Goal: Task Accomplishment & Management: Use online tool/utility

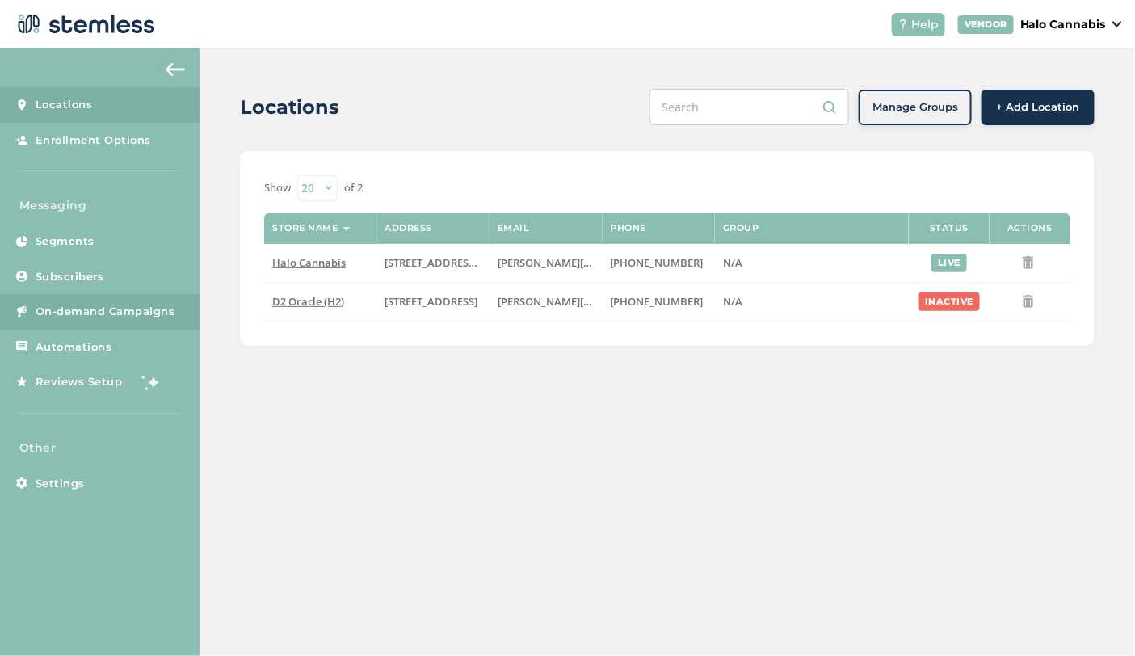
click at [65, 313] on span "On-demand Campaigns" at bounding box center [106, 312] width 140 height 16
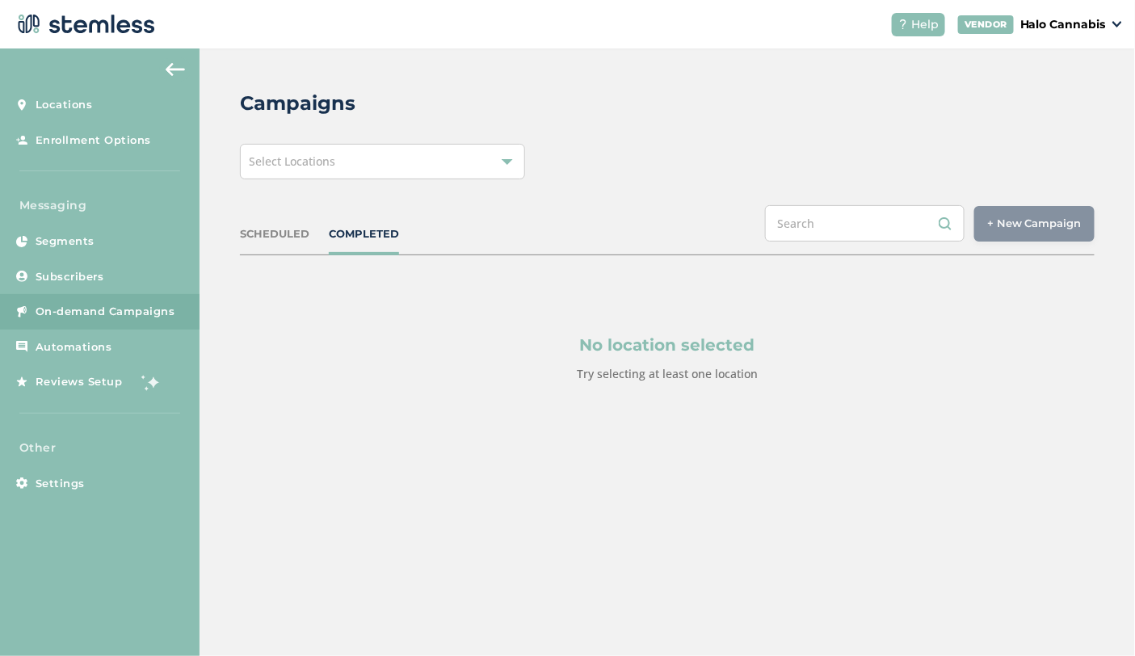
click at [415, 158] on div "Select Locations" at bounding box center [382, 162] width 285 height 36
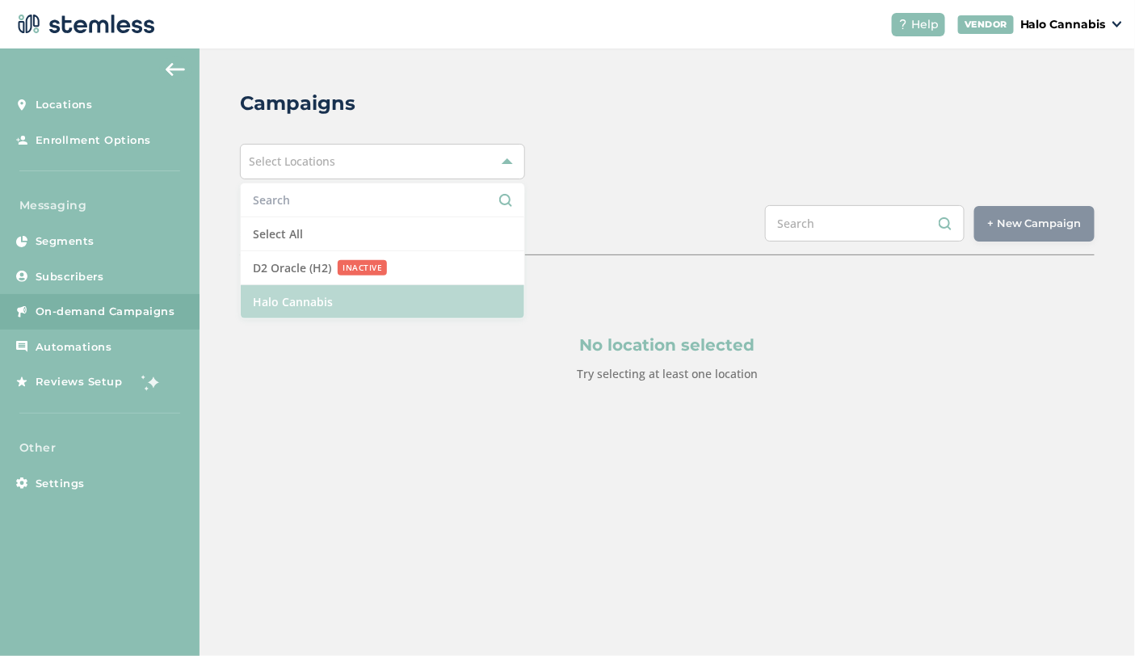
click at [282, 301] on li "Halo Cannabis" at bounding box center [382, 301] width 283 height 33
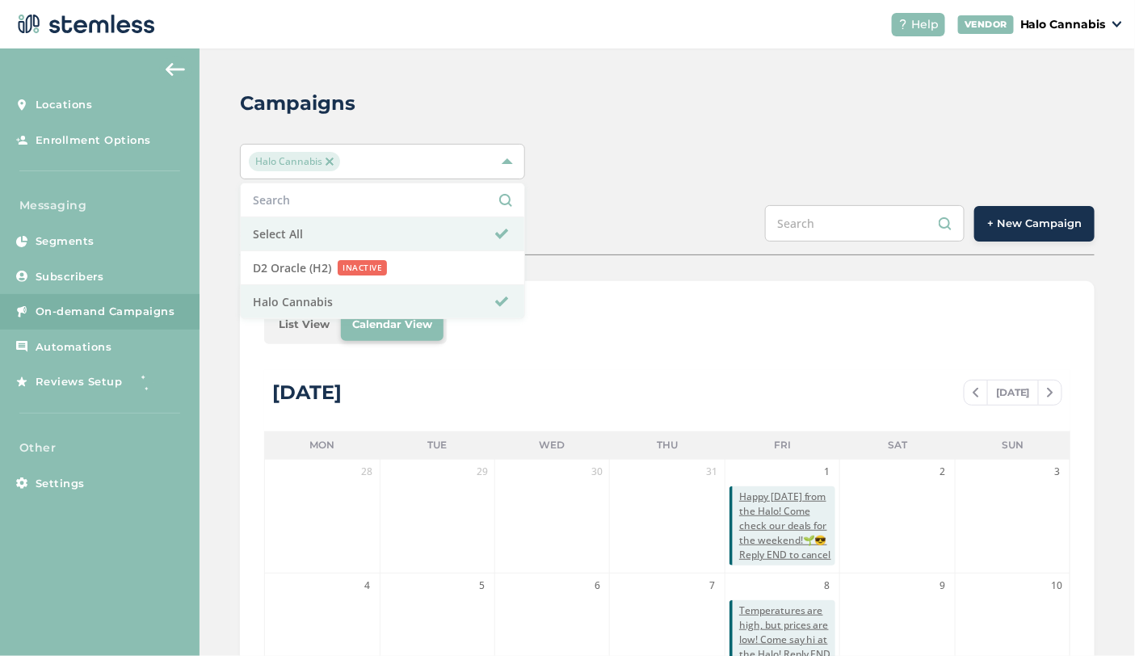
click at [1038, 239] on button "+ New Campaign" at bounding box center [1034, 224] width 120 height 36
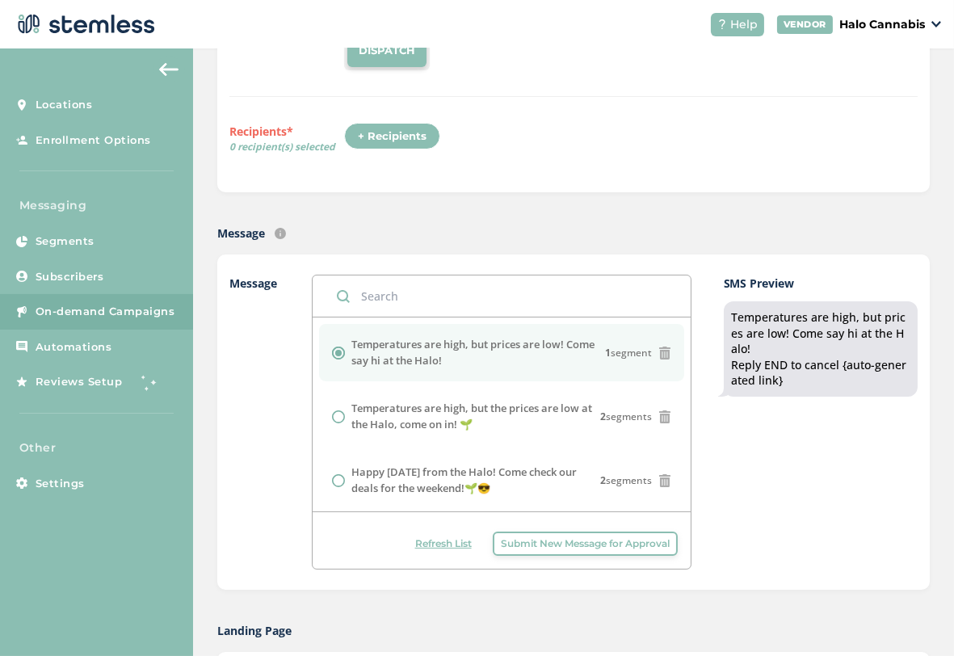
scroll to position [258, 0]
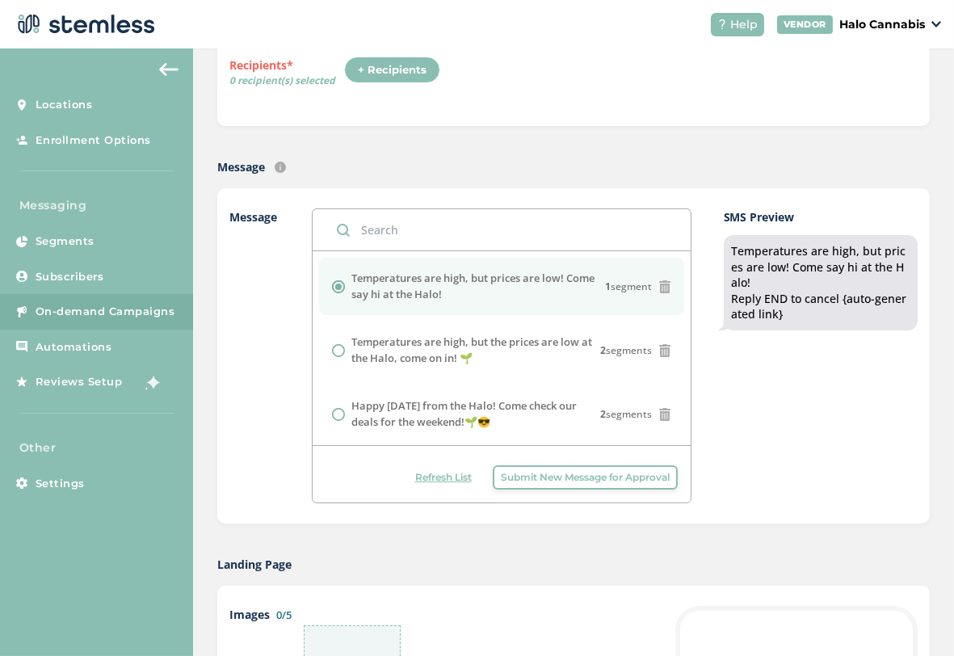
click at [531, 470] on span "Submit New Message for Approval" at bounding box center [585, 477] width 169 height 15
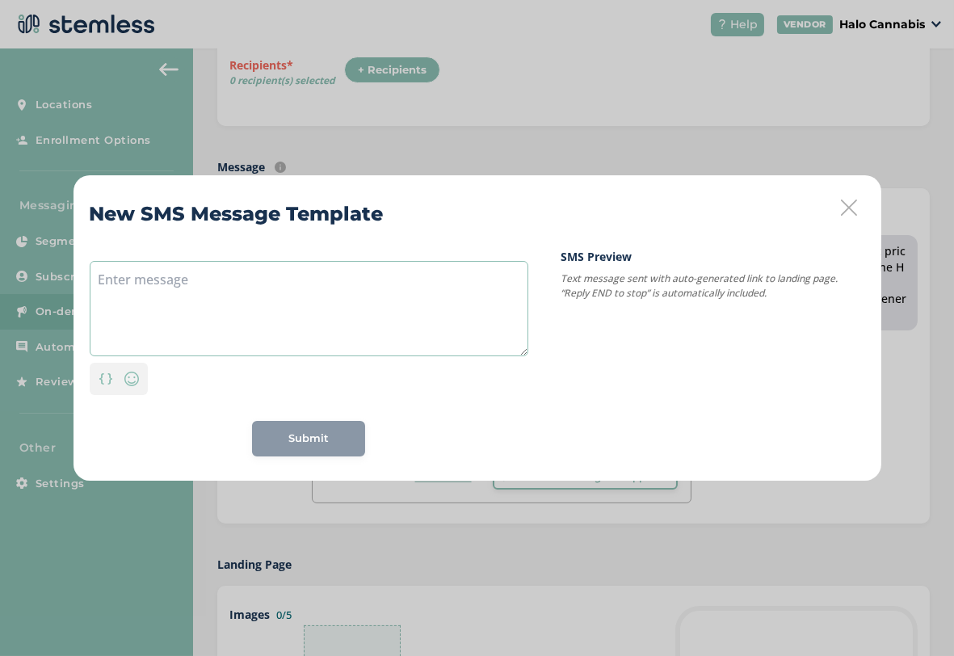
click at [455, 325] on textarea at bounding box center [309, 308] width 438 height 95
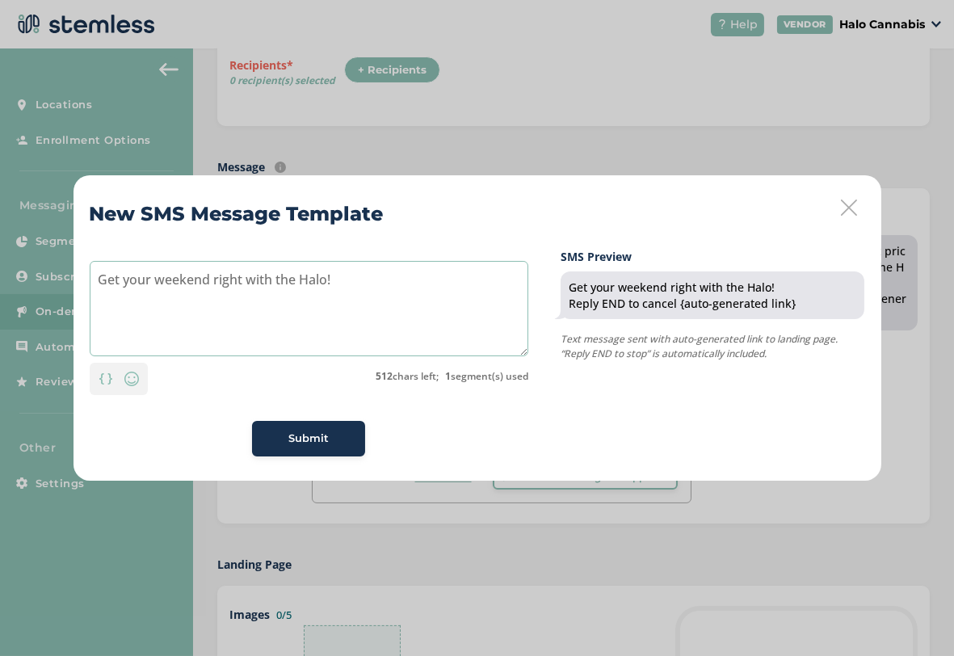
click at [407, 300] on textarea "Get your weekend right with the Halo!" at bounding box center [309, 308] width 438 height 95
paste textarea "🌱"
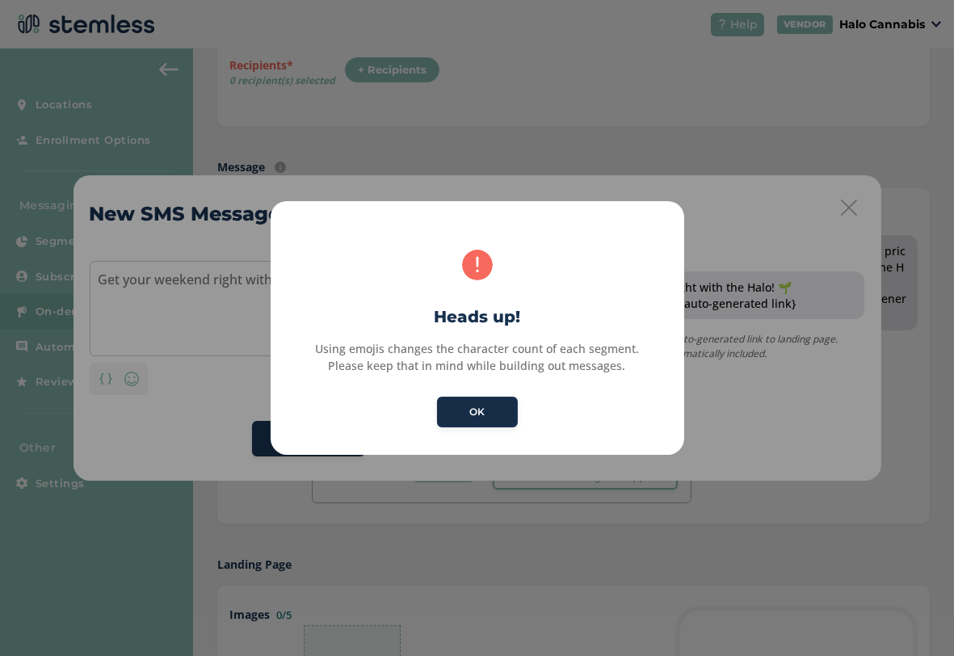
click at [477, 407] on button "OK" at bounding box center [477, 411] width 81 height 31
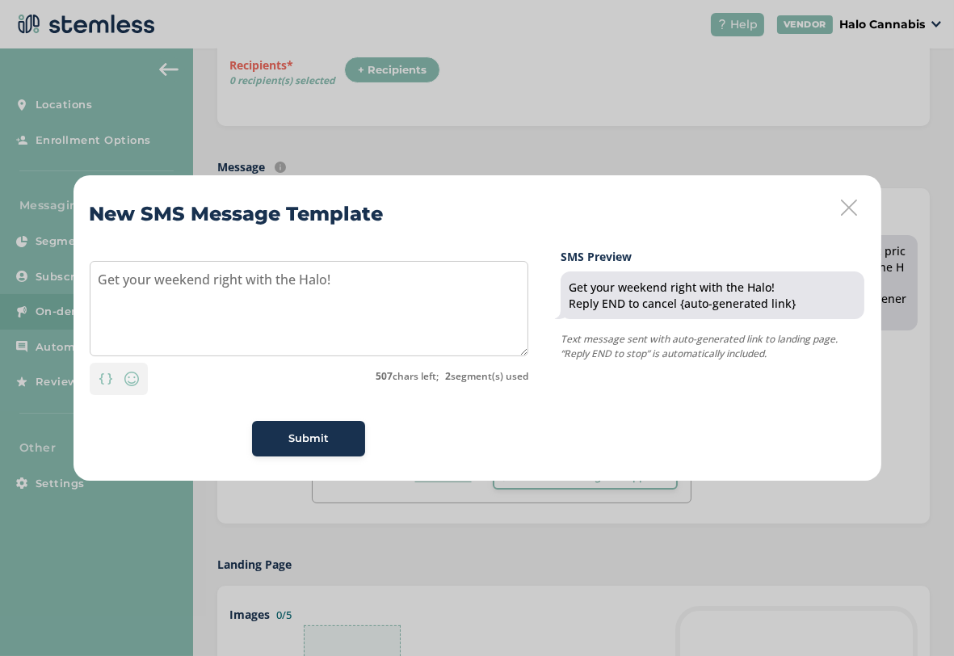
click at [124, 396] on div "Get your weekend right with the Halo! Personalization Emoji 507 chars left; 2 s…" at bounding box center [309, 352] width 438 height 208
click at [132, 381] on img at bounding box center [131, 378] width 19 height 19
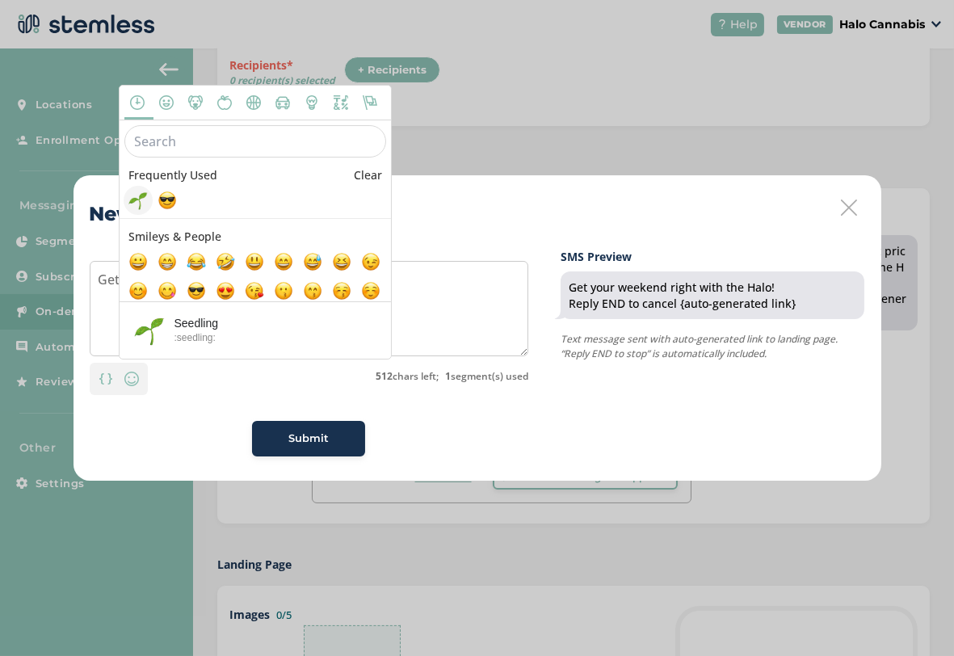
click at [140, 193] on span at bounding box center [137, 200] width 19 height 19
click at [497, 306] on textarea "Get your weekend right with the Halo! 🌱" at bounding box center [309, 308] width 438 height 95
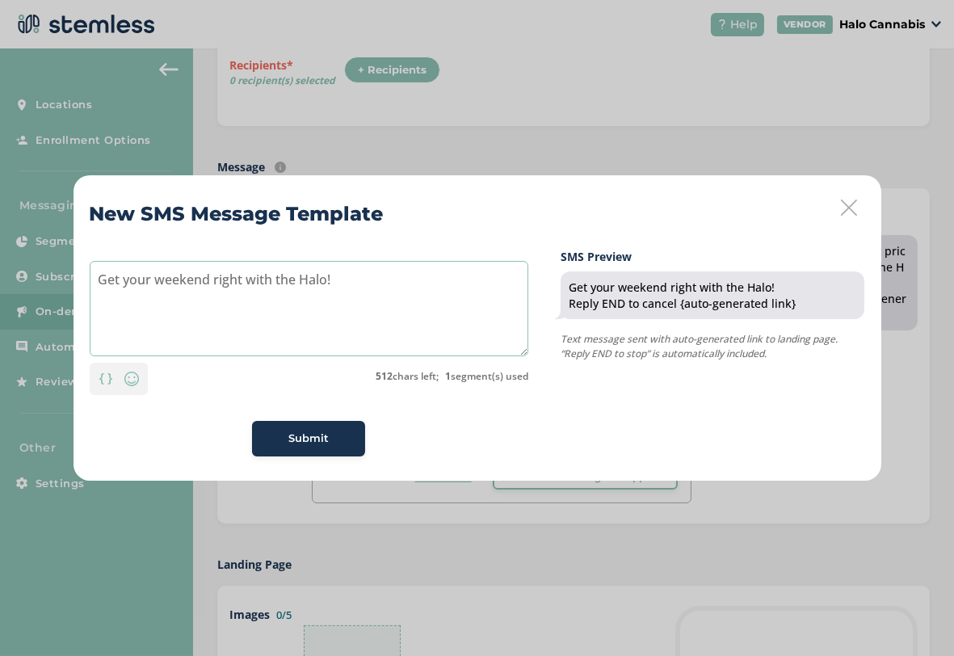
click at [213, 279] on textarea "Get your weekend right with the Halo!" at bounding box center [309, 308] width 438 height 95
click at [438, 274] on textarea "Get your weekend started right with the Halo!" at bounding box center [309, 308] width 438 height 95
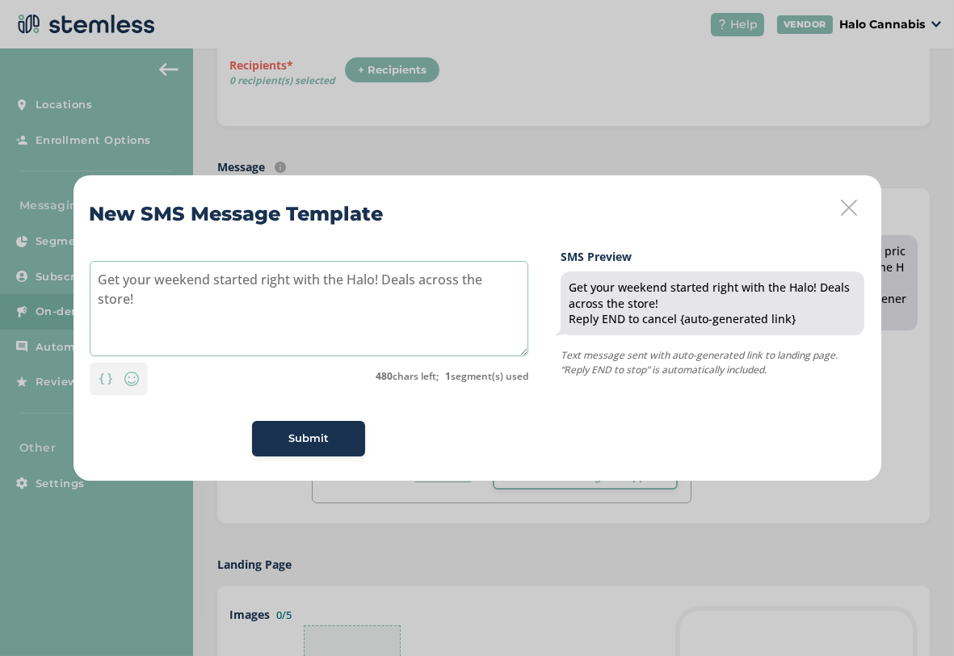
click at [388, 275] on textarea "Get your weekend started right with the Halo! Deals across the store!" at bounding box center [309, 308] width 438 height 95
type textarea "Get your weekend started right with the Halo, deals across the store!"
click at [279, 443] on div "Submit" at bounding box center [308, 438] width 87 height 16
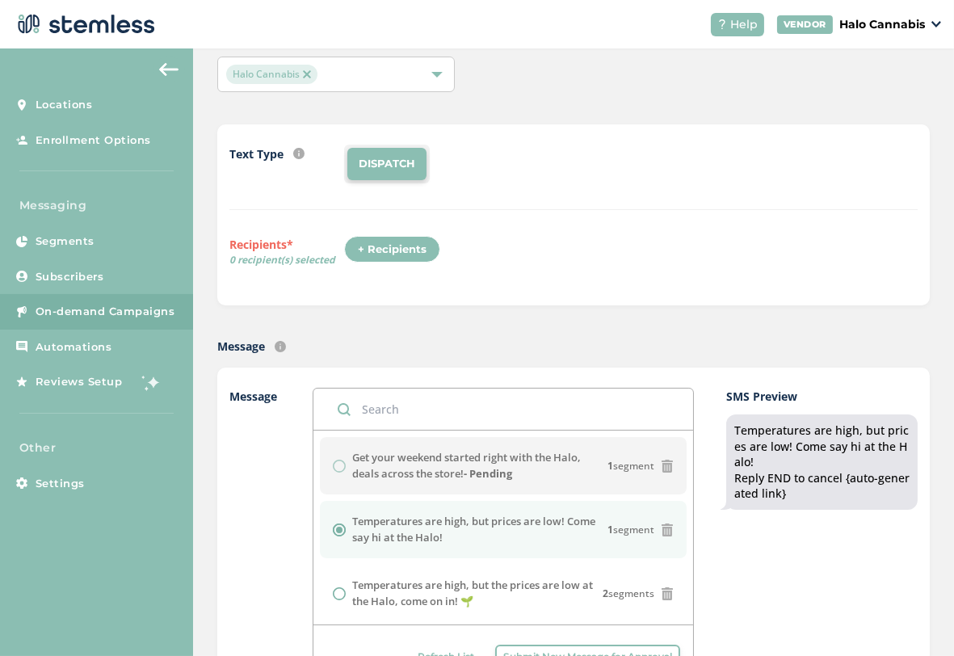
scroll to position [78, 0]
click at [340, 464] on div "Get your weekend started right with the Halo, deals across the store! - Pending…" at bounding box center [503, 466] width 341 height 31
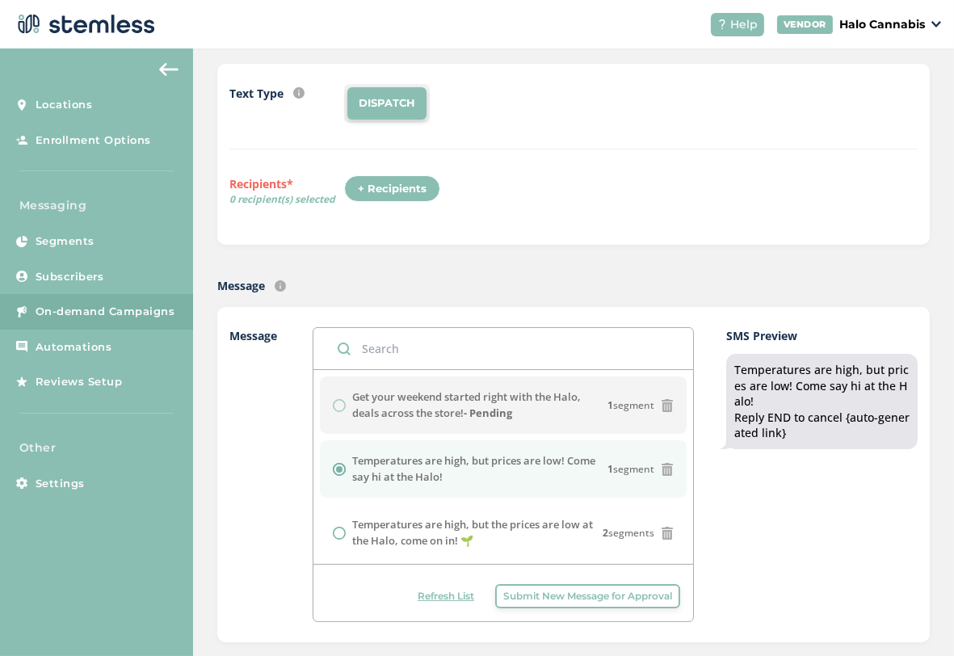
scroll to position [149, 0]
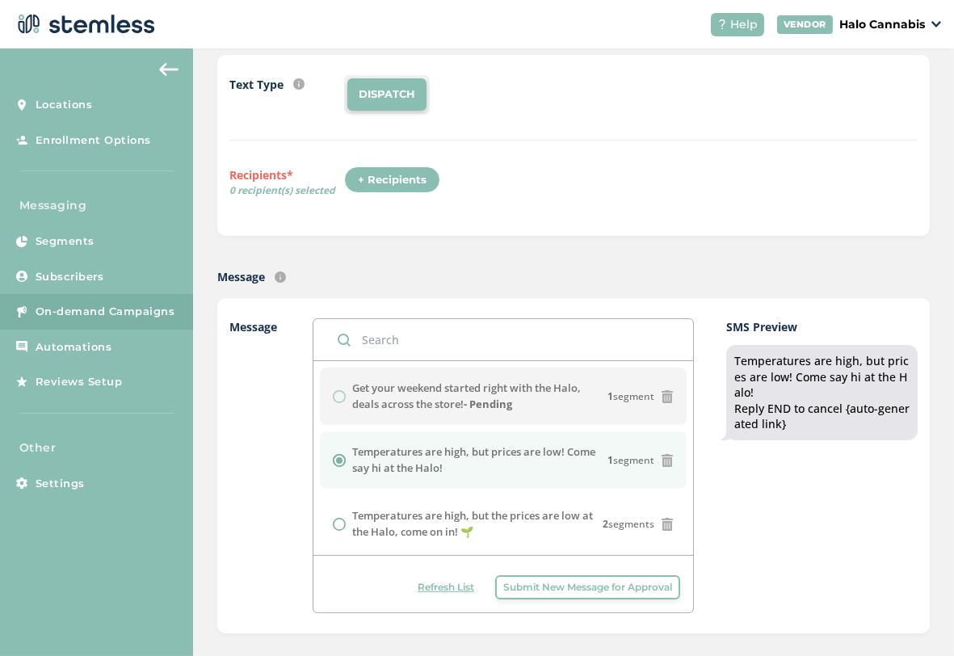
click at [404, 180] on div "+ Recipients" at bounding box center [392, 179] width 96 height 27
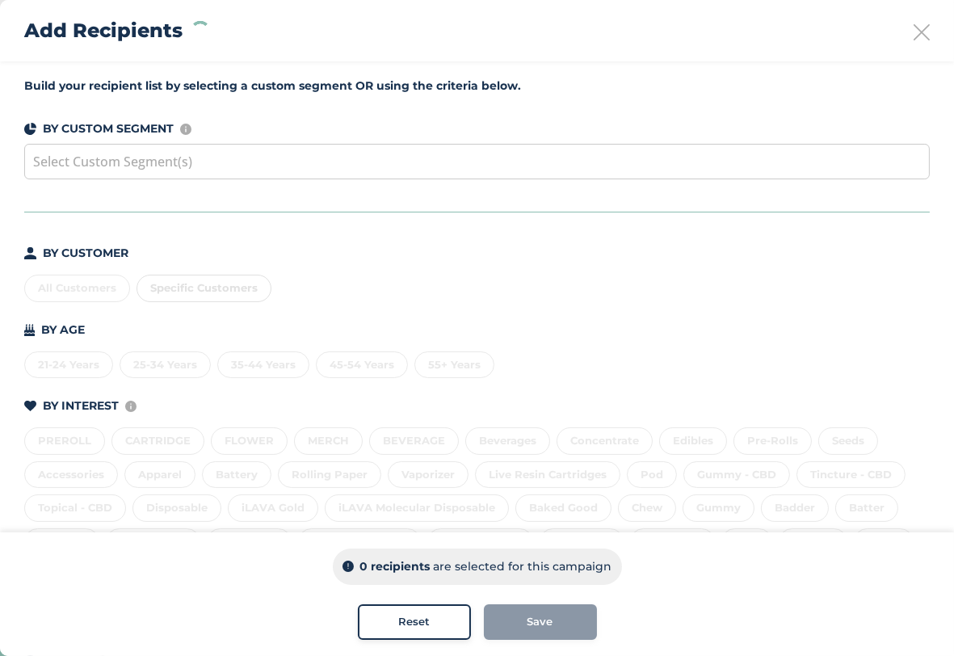
click at [333, 163] on div "Select Custom Segment(s)" at bounding box center [476, 162] width 905 height 36
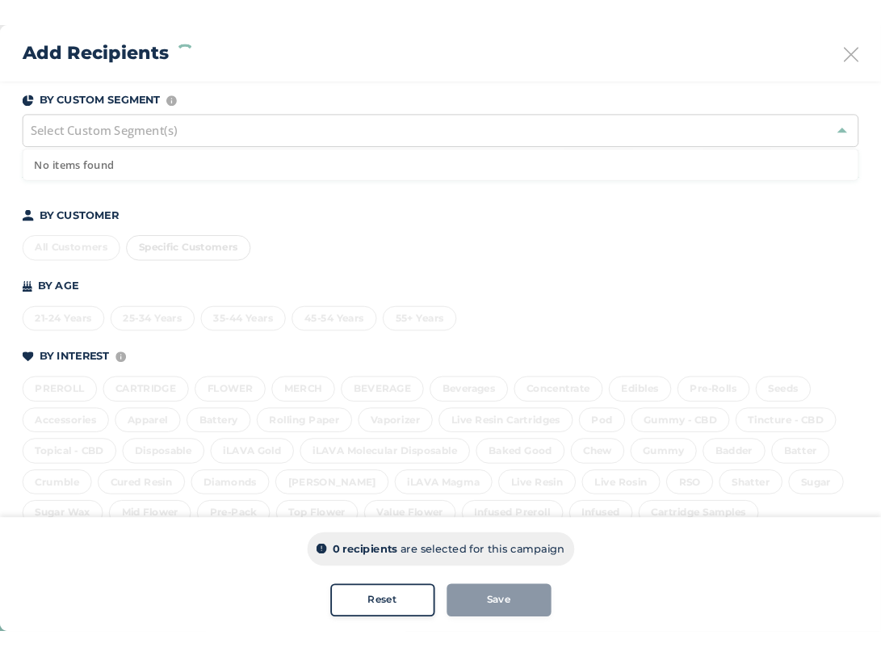
scroll to position [0, 0]
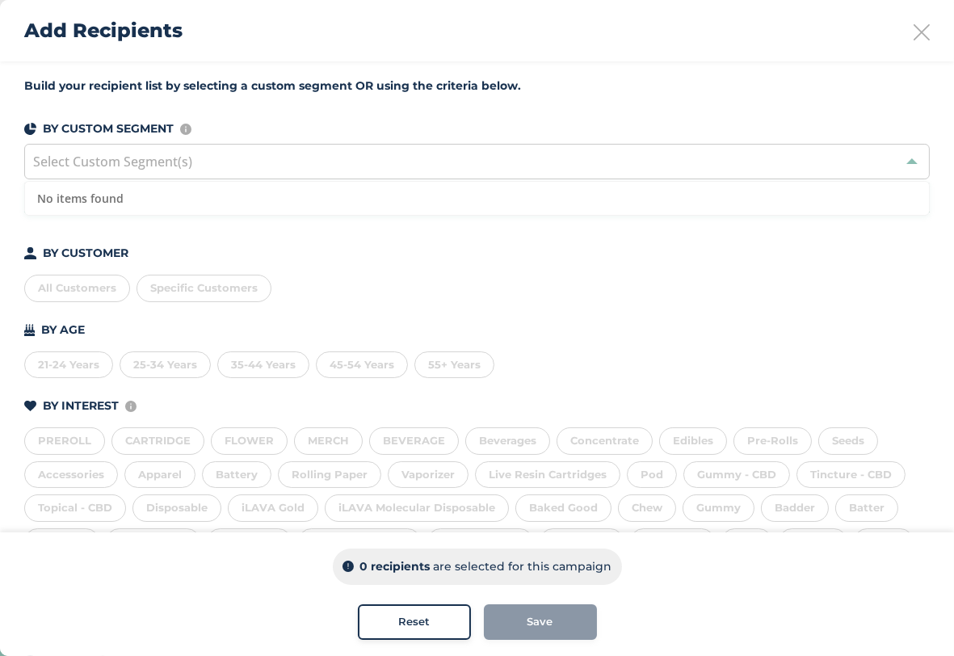
click at [82, 281] on div "All Customers" at bounding box center [77, 288] width 106 height 27
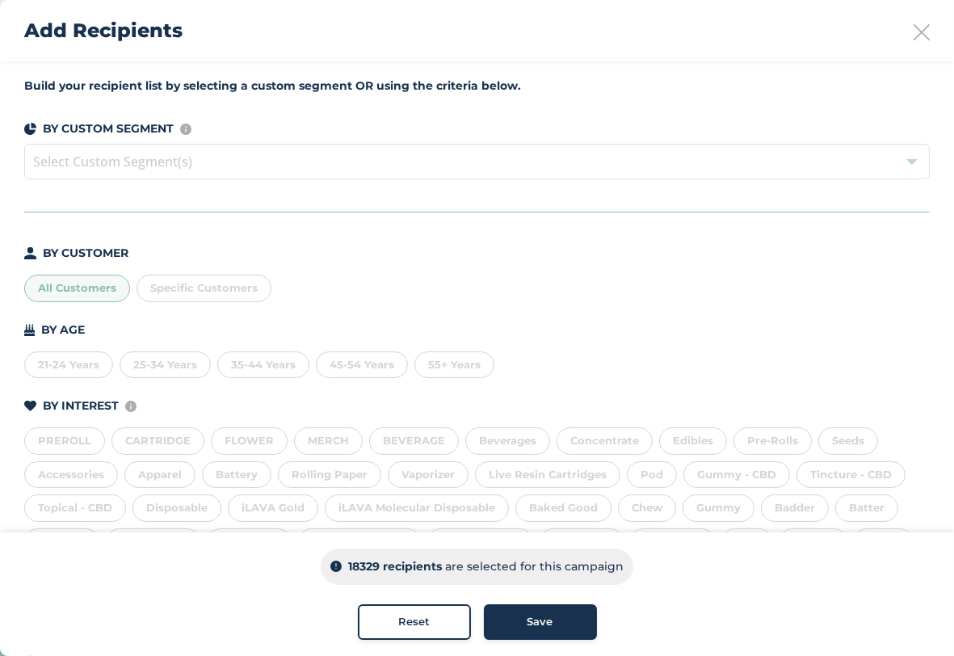
click at [554, 630] on button "Save" at bounding box center [540, 622] width 113 height 36
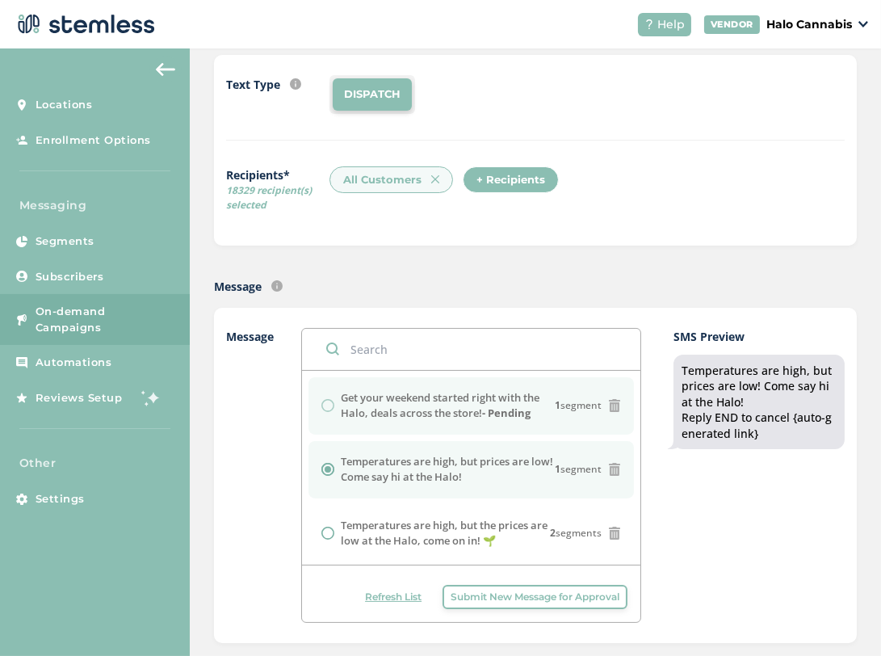
click at [329, 401] on div "Get your weekend started right with the Halo, deals across the store! - Pending…" at bounding box center [471, 405] width 300 height 31
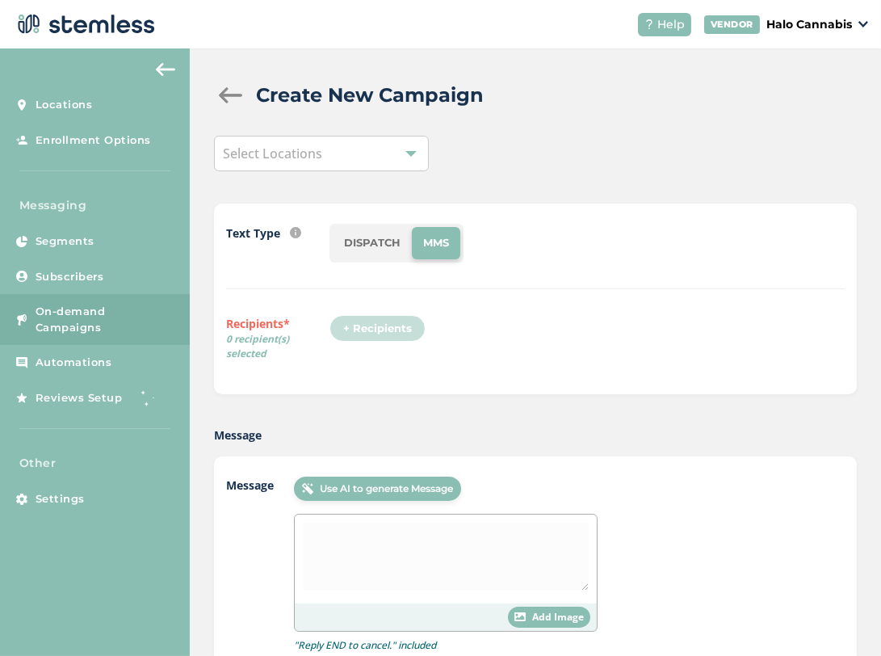
click at [374, 321] on div "+ Recipients" at bounding box center [382, 333] width 106 height 37
click at [371, 245] on li "DISPATCH" at bounding box center [372, 243] width 79 height 32
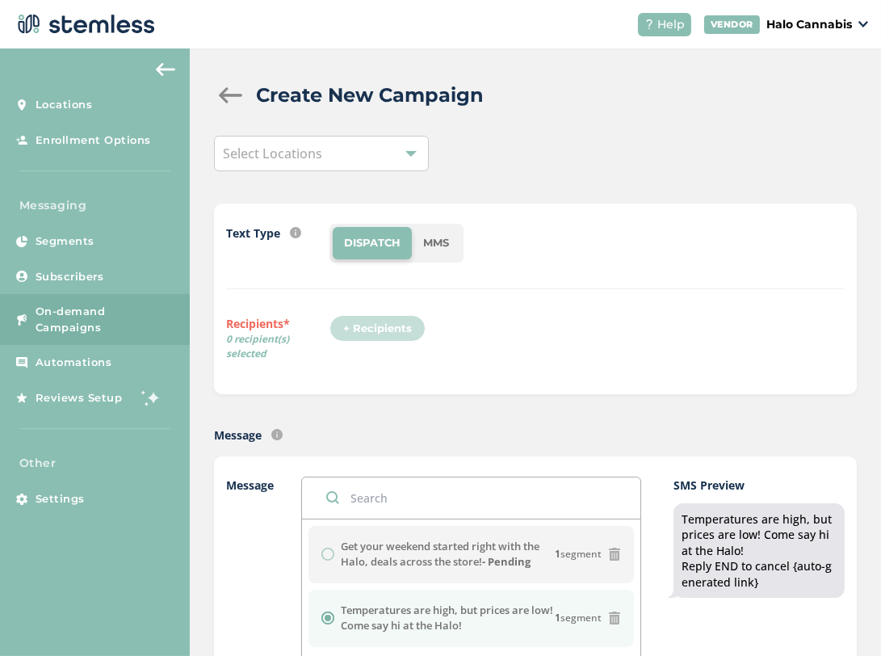
click at [445, 340] on div "+ Recipients" at bounding box center [586, 333] width 515 height 37
click at [368, 325] on div "+ Recipients" at bounding box center [382, 333] width 106 height 37
click at [326, 161] on div "Select Locations" at bounding box center [321, 154] width 214 height 36
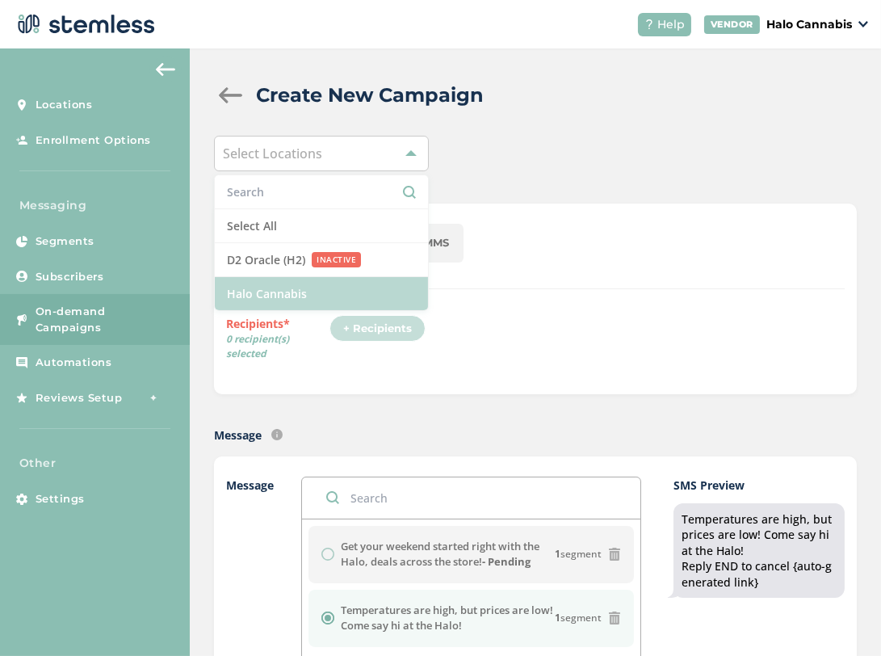
click at [277, 284] on li "Halo Cannabis" at bounding box center [321, 293] width 212 height 33
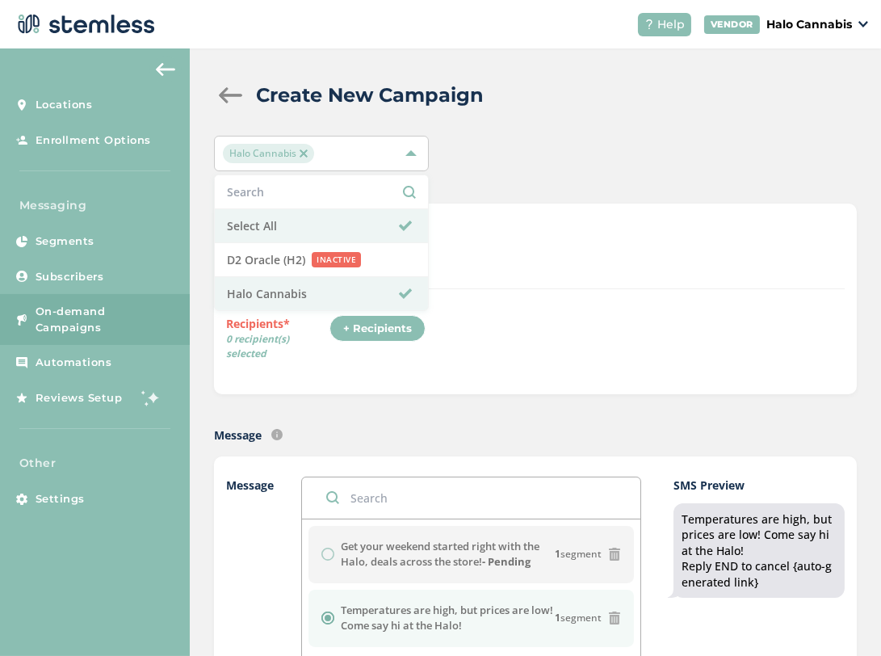
click at [573, 430] on div "Message Text message sent with auto-generated link to landing page." at bounding box center [535, 434] width 643 height 17
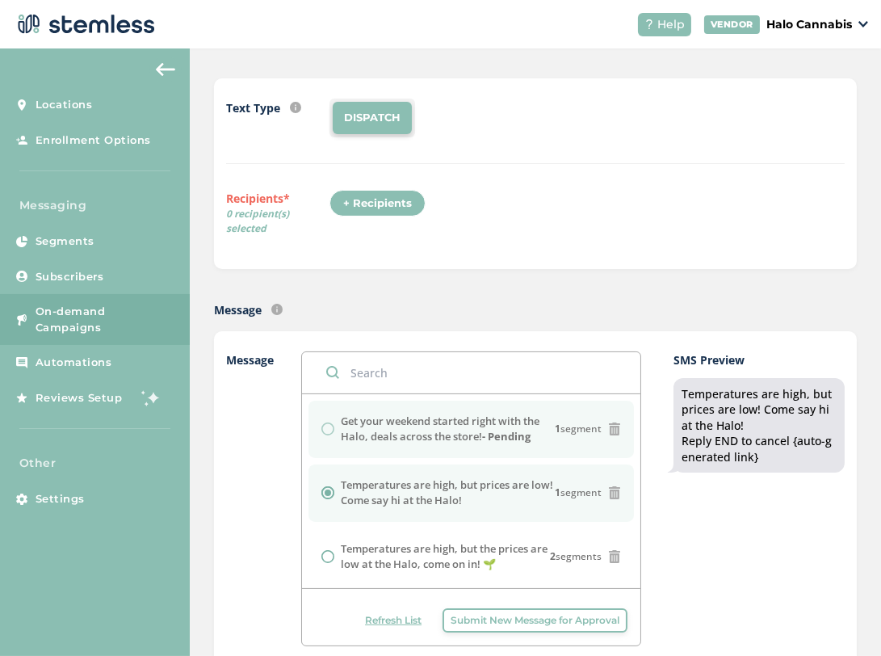
click at [331, 430] on div "Get your weekend started right with the Halo, deals across the store! - Pending…" at bounding box center [471, 428] width 300 height 31
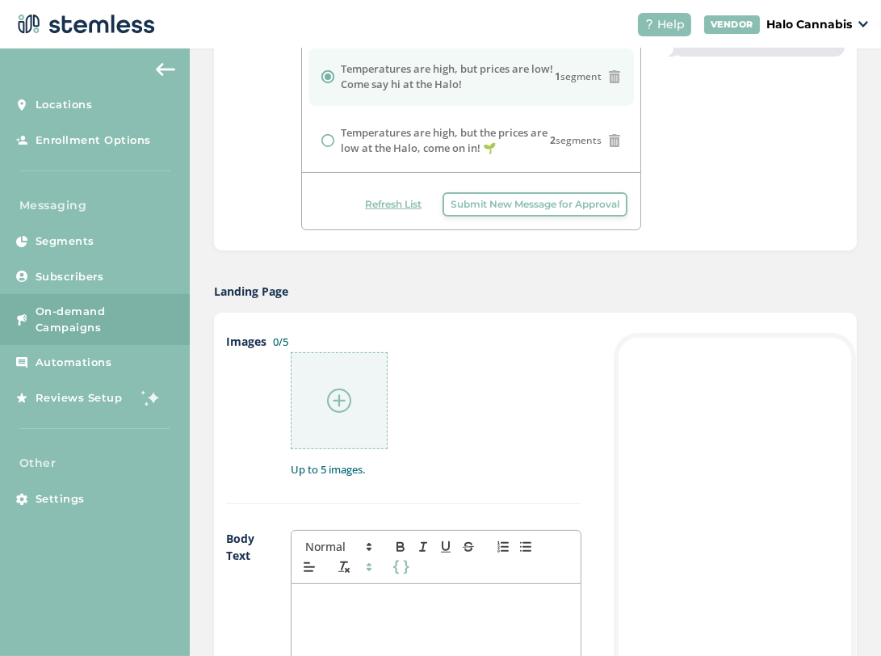
scroll to position [538, 0]
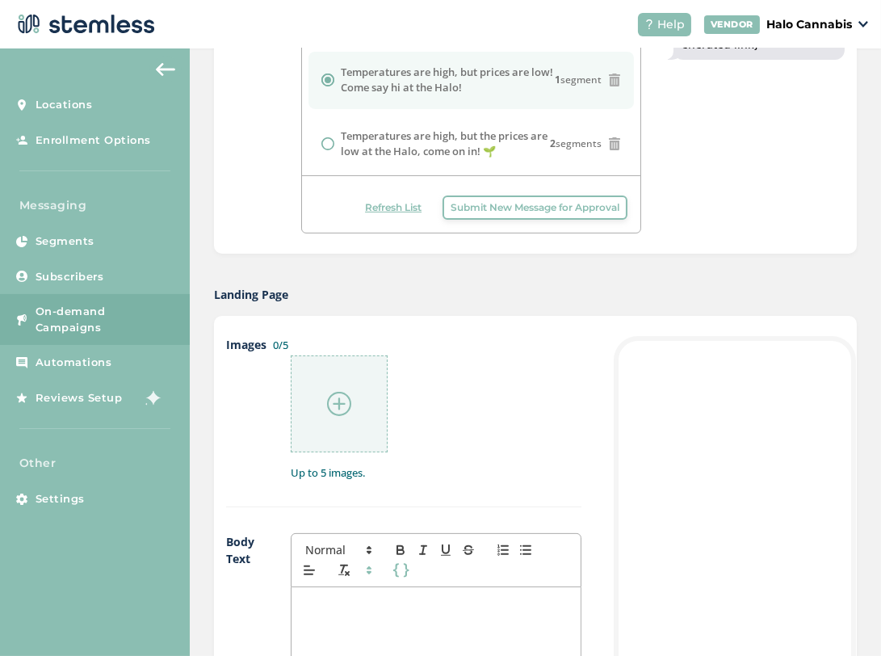
click at [329, 392] on img at bounding box center [339, 404] width 24 height 24
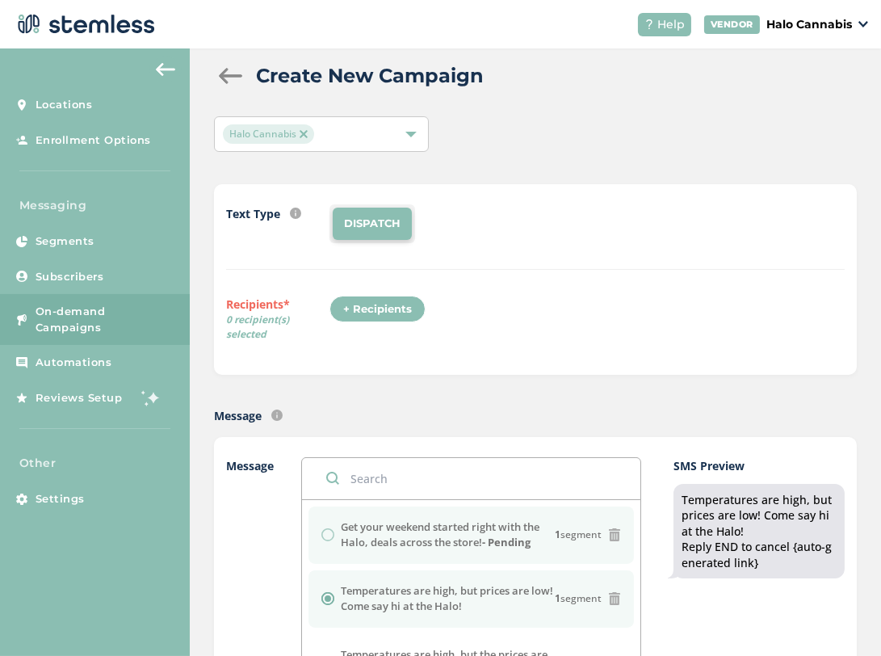
click at [325, 526] on div "Get your weekend started right with the Halo, deals across the store! - Pending…" at bounding box center [471, 534] width 300 height 31
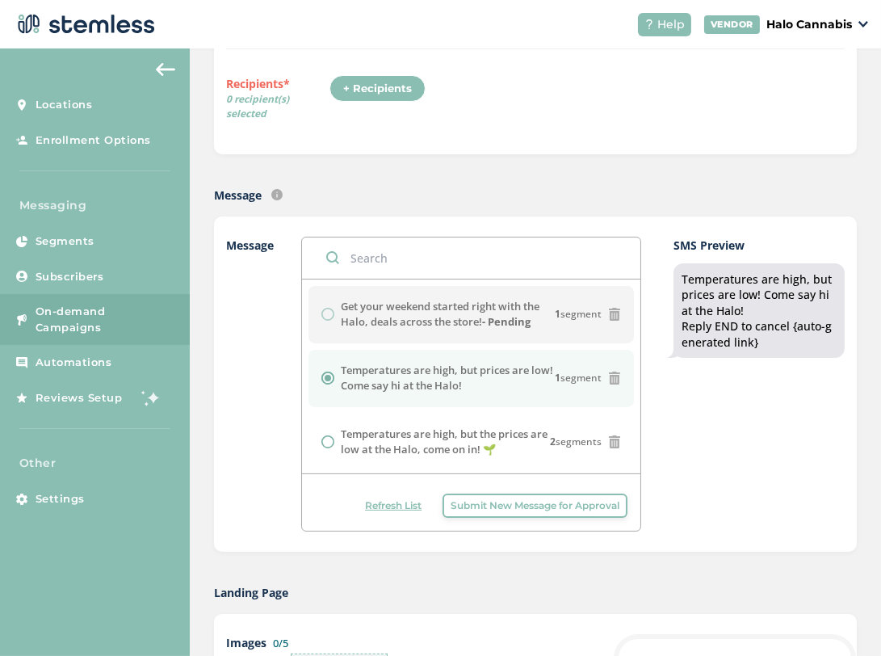
scroll to position [223, 0]
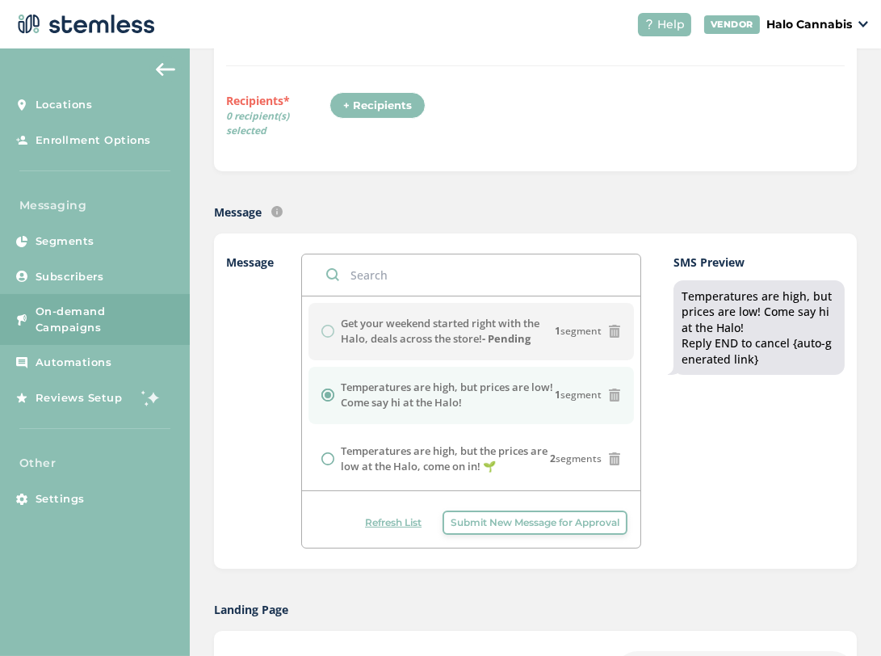
click at [393, 518] on span "Refresh List" at bounding box center [393, 522] width 57 height 15
click at [401, 334] on label "Get your weekend started right with the Halo, deals across the store! - Pending" at bounding box center [448, 331] width 215 height 31
click at [470, 328] on label "Get your weekend started right with the Halo, deals across the store! - Pending" at bounding box center [448, 331] width 215 height 31
click at [375, 203] on div "Message Text message sent with auto-generated link to landing page." at bounding box center [535, 211] width 643 height 17
click at [313, 327] on li "Get your weekend started right with the Halo, deals across the store! - Pending…" at bounding box center [471, 331] width 326 height 57
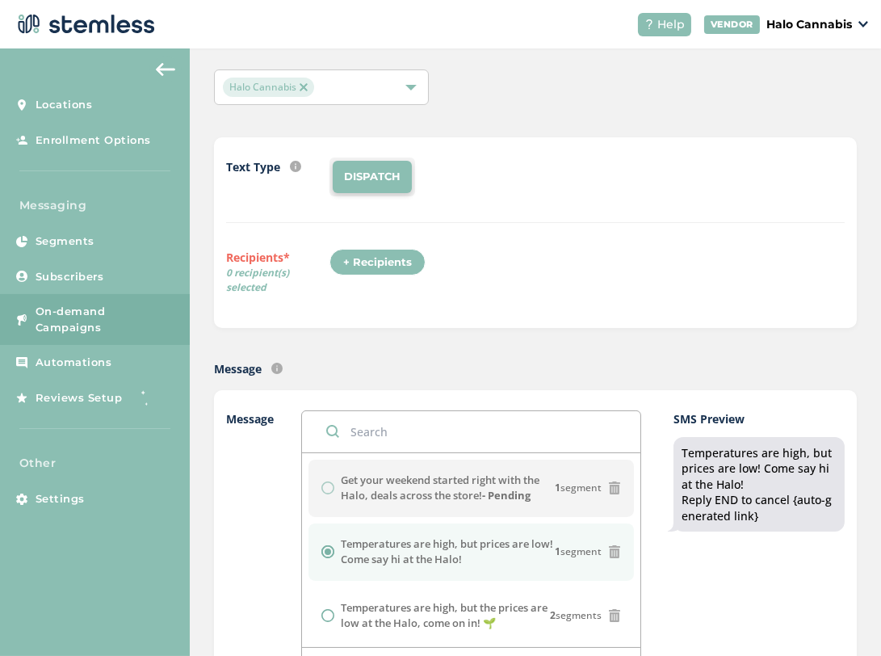
scroll to position [57, 0]
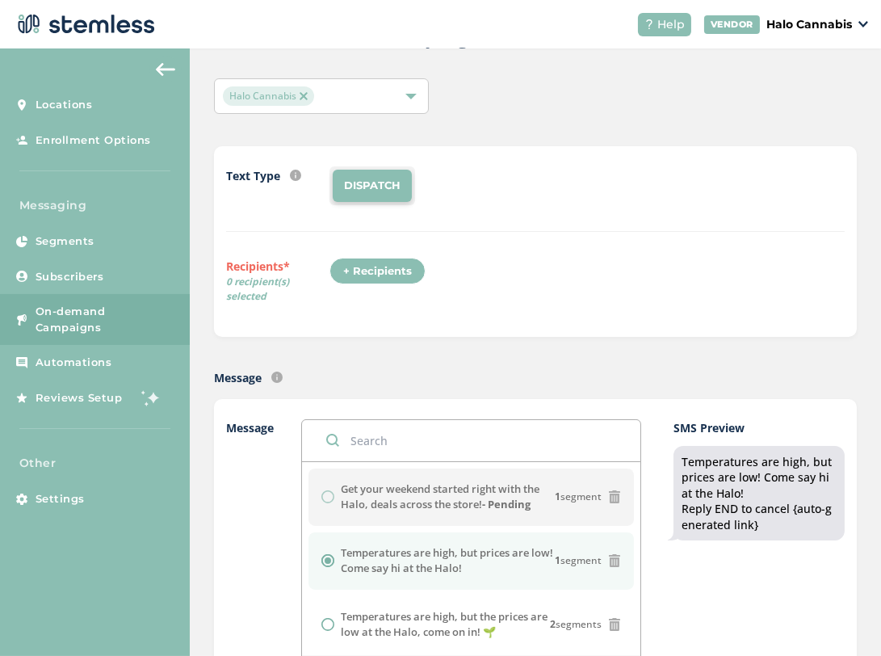
click at [377, 190] on li "DISPATCH" at bounding box center [372, 186] width 79 height 32
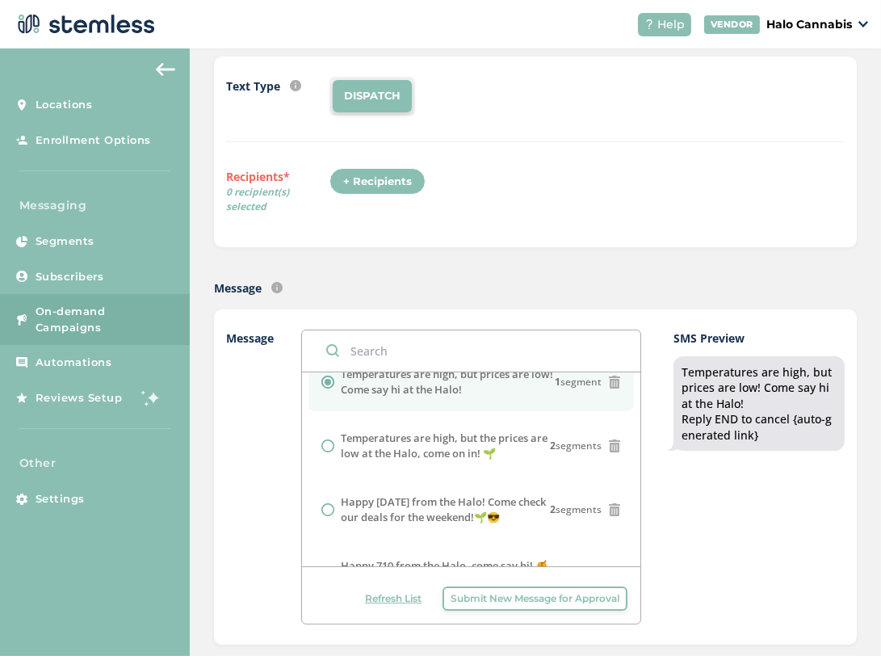
scroll to position [0, 0]
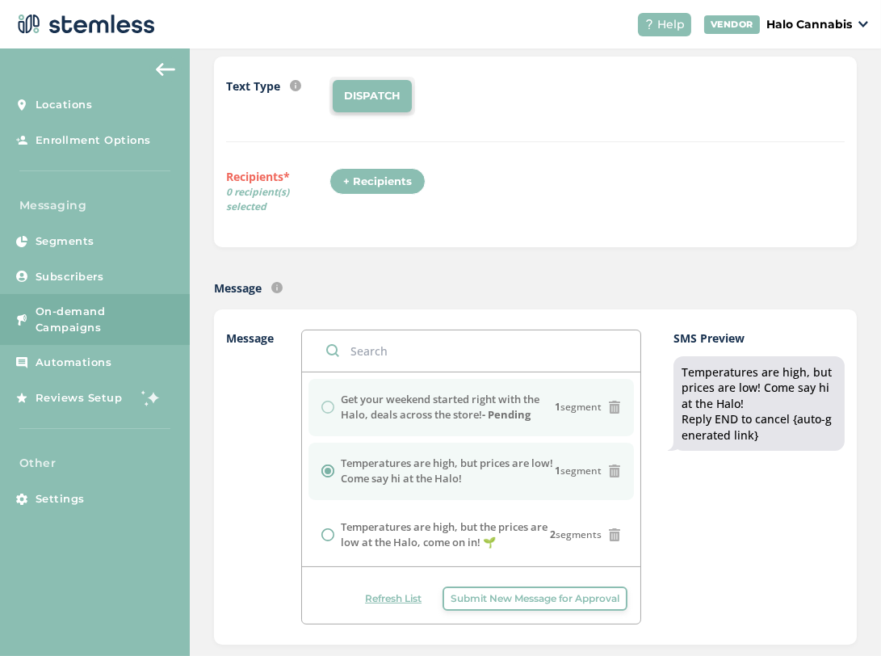
click at [329, 405] on div "Get your weekend started right with the Halo, deals across the store! - Pending…" at bounding box center [471, 407] width 300 height 31
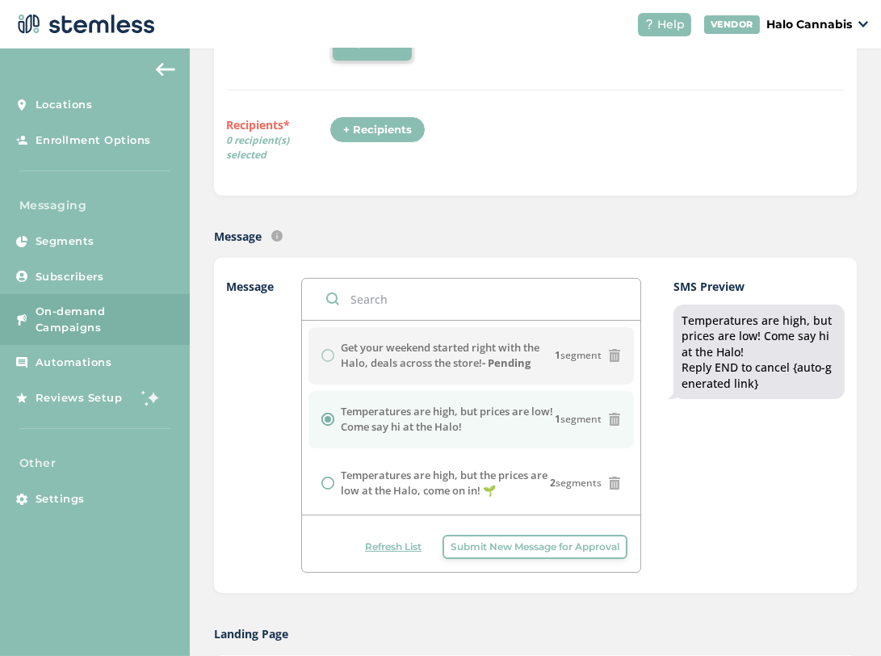
scroll to position [212, 0]
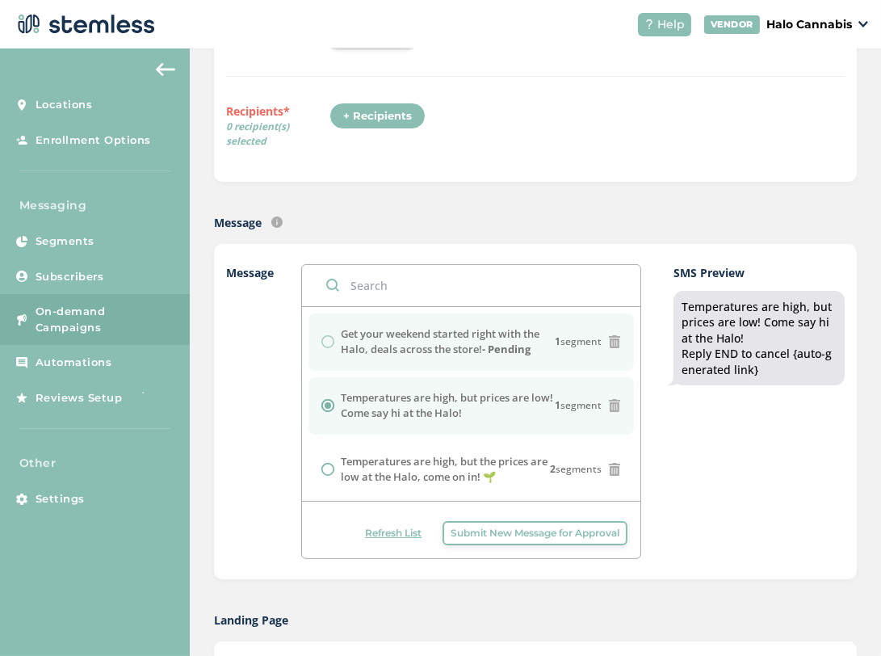
click at [325, 338] on div "Get your weekend started right with the Halo, deals across the store! - Pending…" at bounding box center [471, 341] width 300 height 31
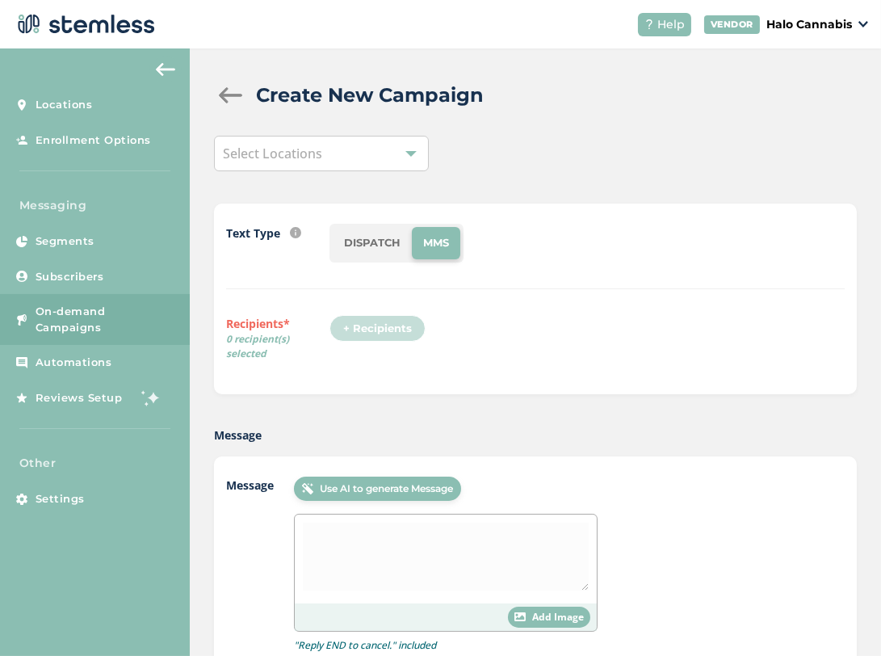
click at [384, 234] on li "DISPATCH" at bounding box center [372, 243] width 79 height 32
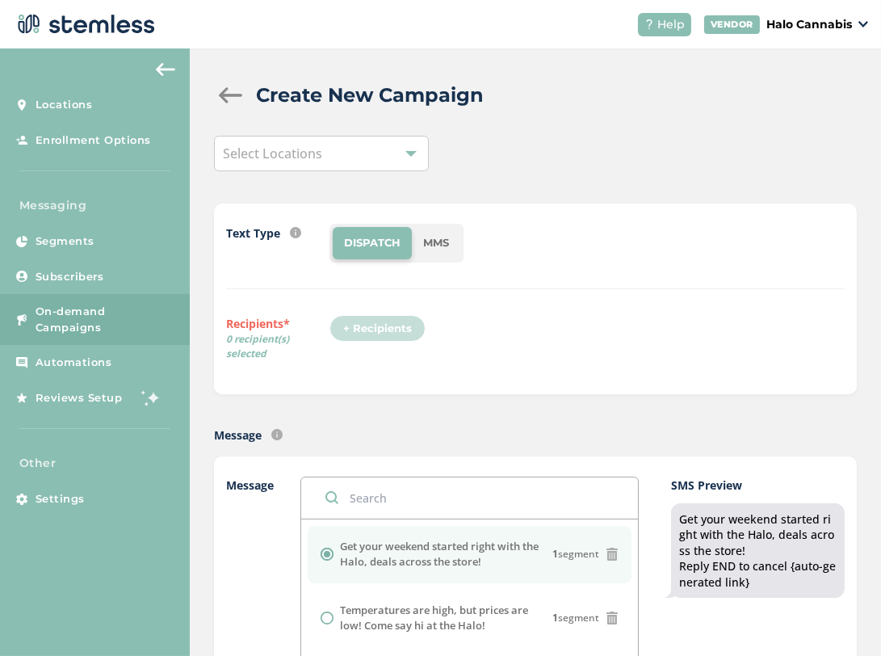
click at [321, 163] on div "Select Locations" at bounding box center [321, 154] width 214 height 36
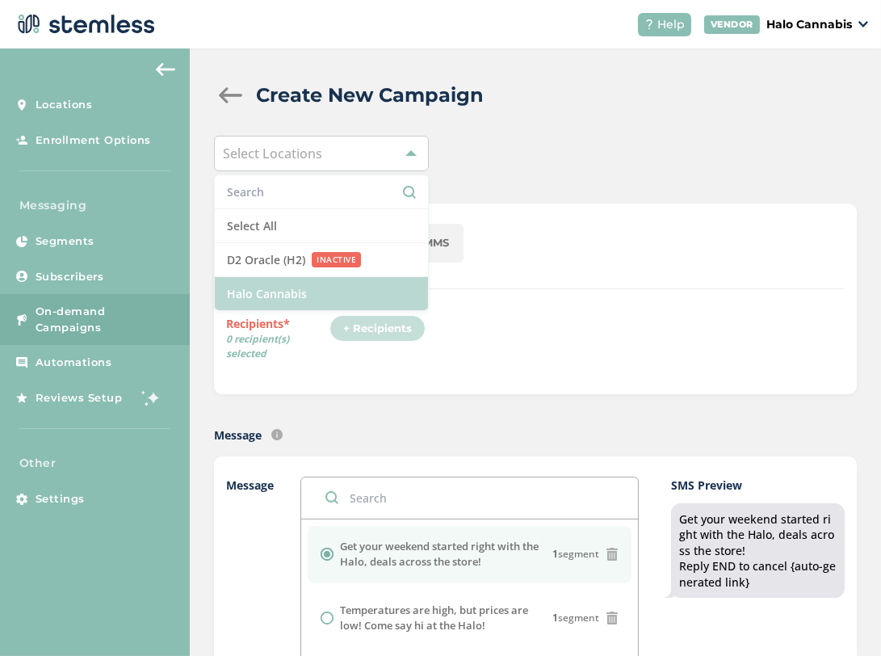
click at [264, 289] on li "Halo Cannabis" at bounding box center [321, 293] width 212 height 33
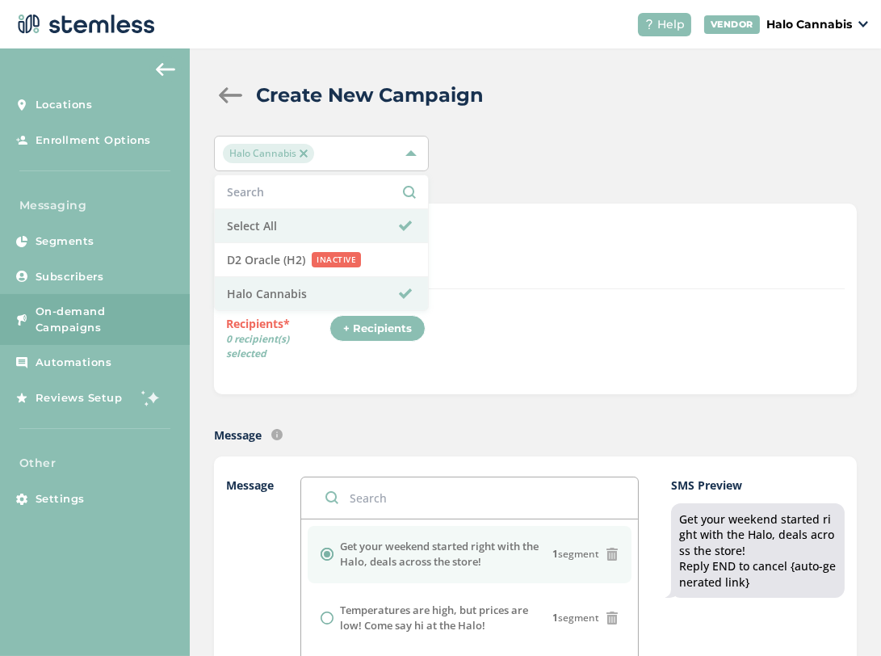
scroll to position [9, 0]
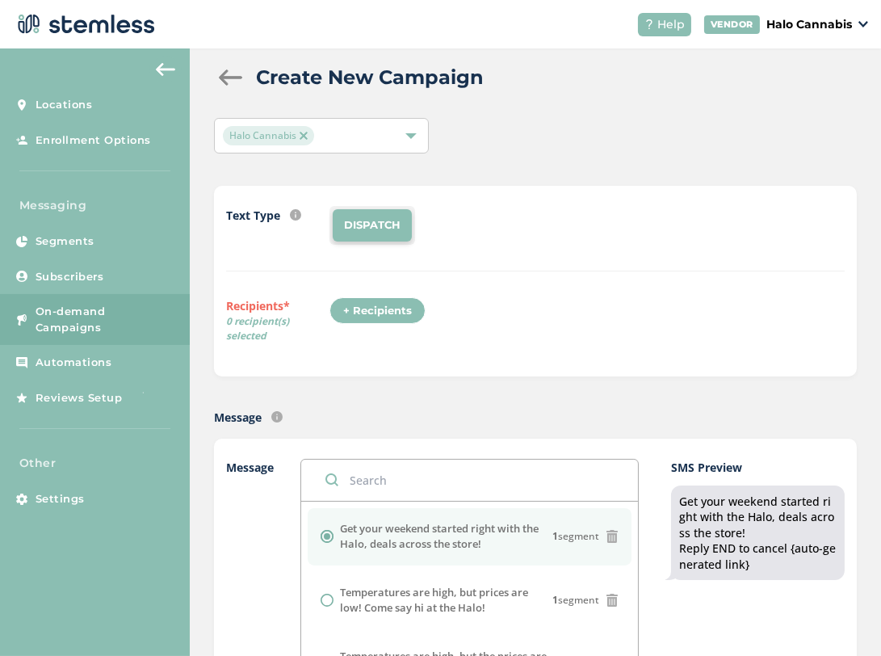
scroll to position [0, 0]
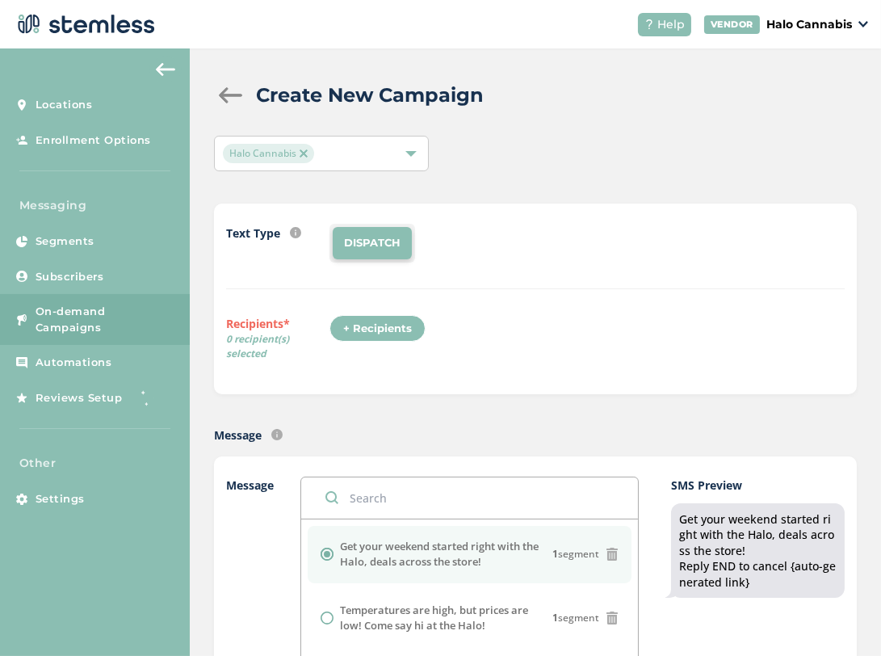
click at [380, 321] on div "+ Recipients" at bounding box center [377, 328] width 96 height 27
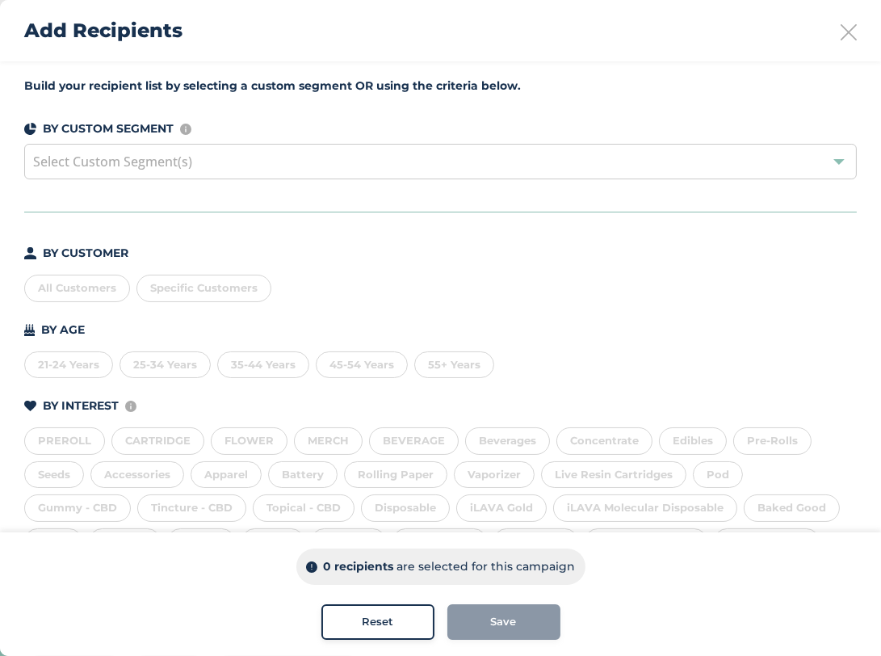
click at [83, 280] on div "All Customers" at bounding box center [77, 288] width 106 height 27
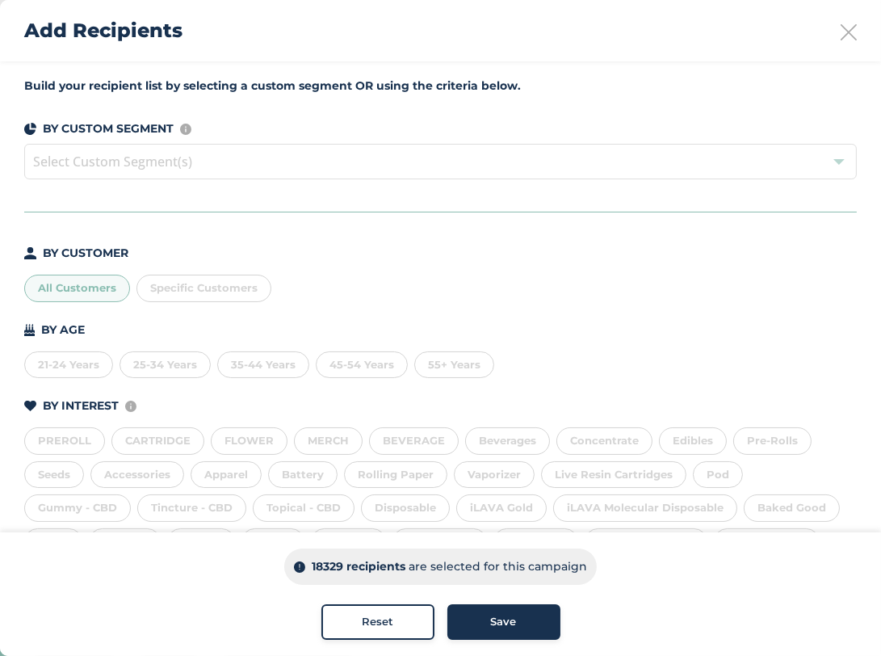
click at [515, 626] on span "Save" at bounding box center [504, 622] width 26 height 16
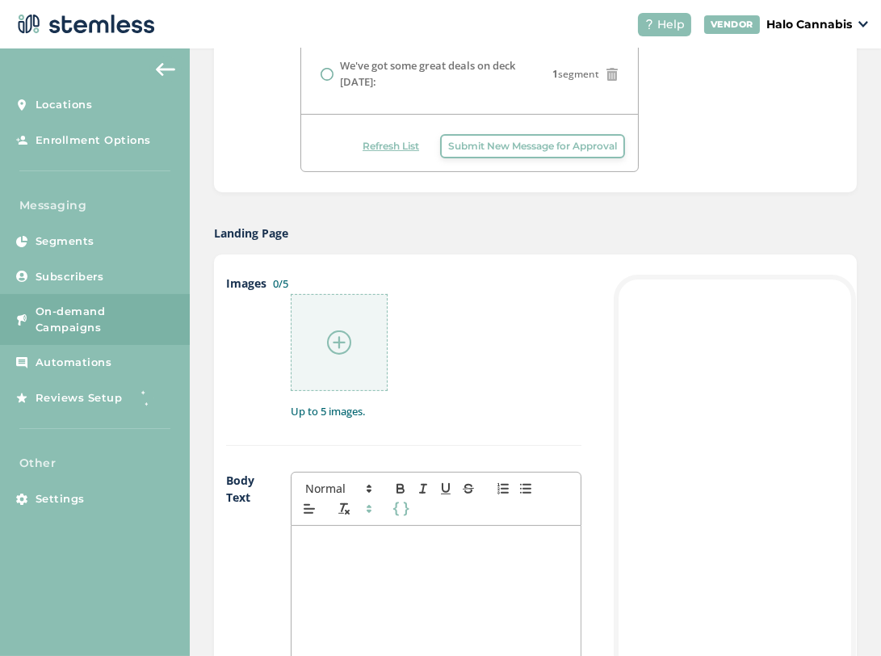
scroll to position [626, 0]
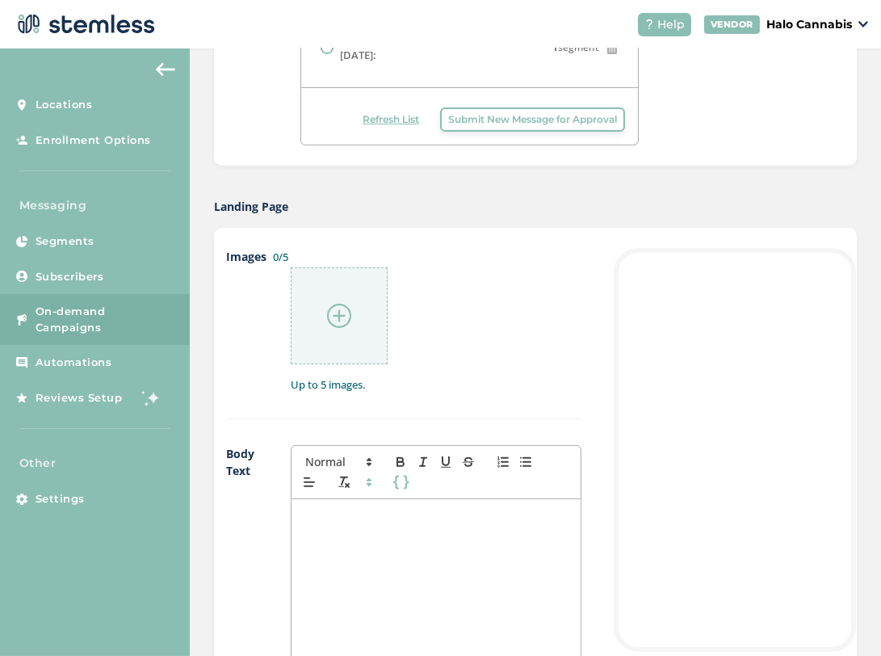
click at [346, 319] on img at bounding box center [339, 316] width 24 height 24
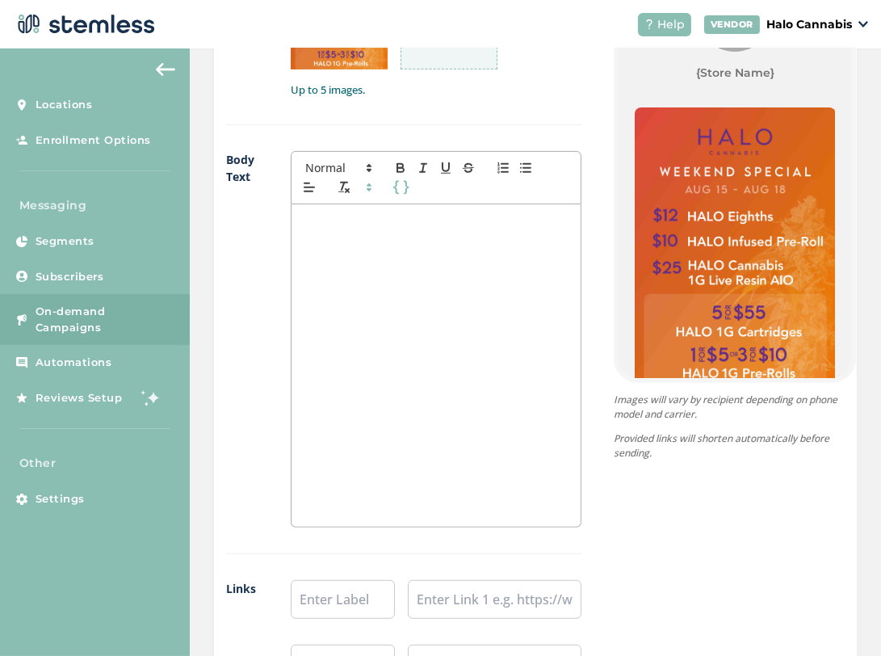
scroll to position [1236, 0]
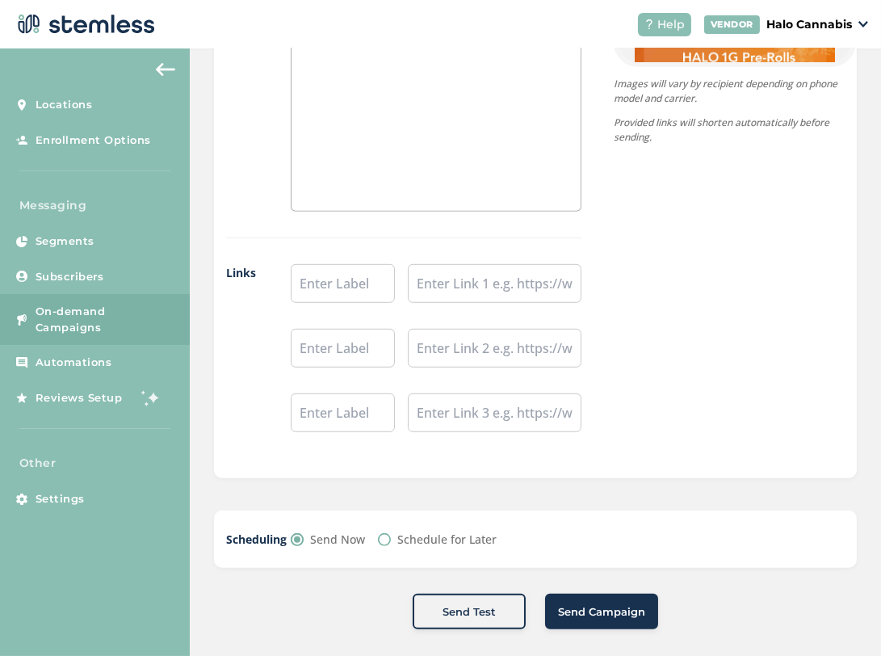
click at [592, 613] on span "Send Campaign" at bounding box center [601, 612] width 87 height 16
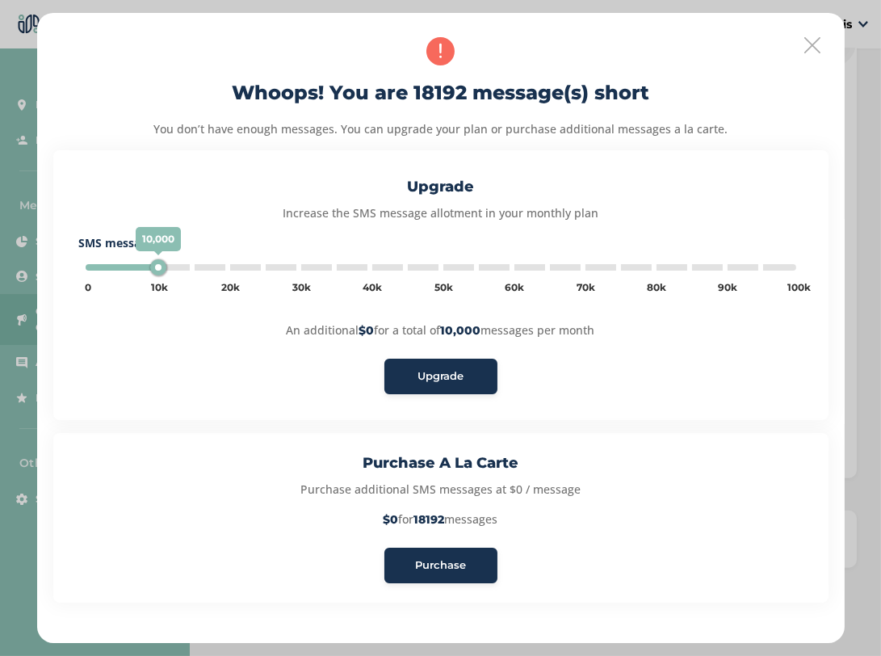
type input "5000"
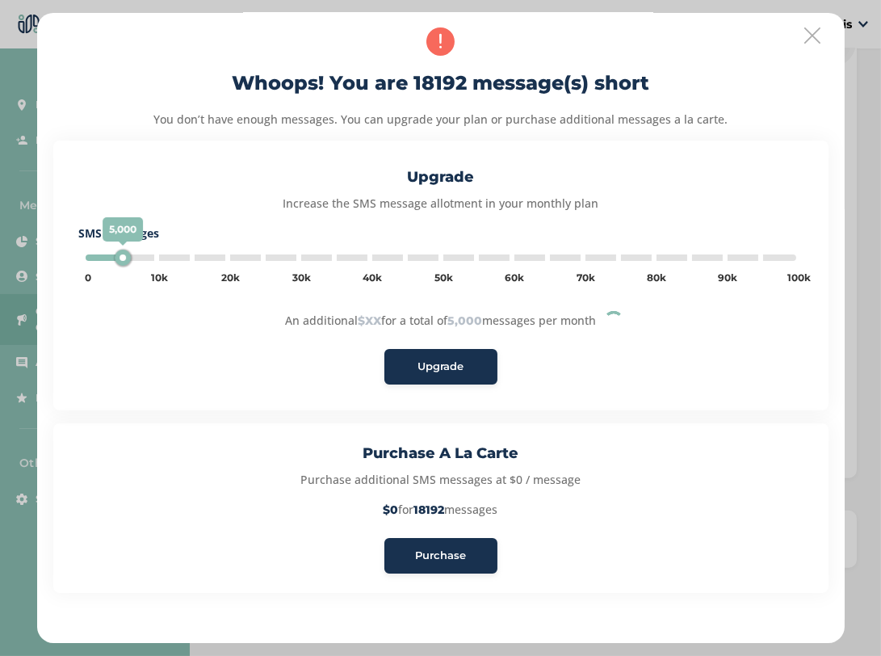
scroll to position [7, 0]
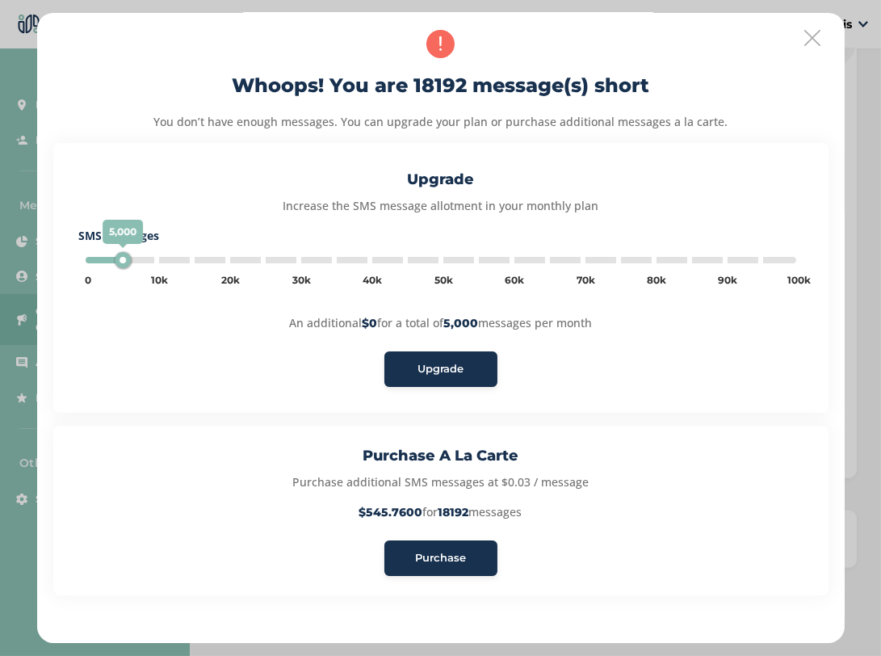
click at [465, 553] on span "Purchase" at bounding box center [440, 558] width 51 height 16
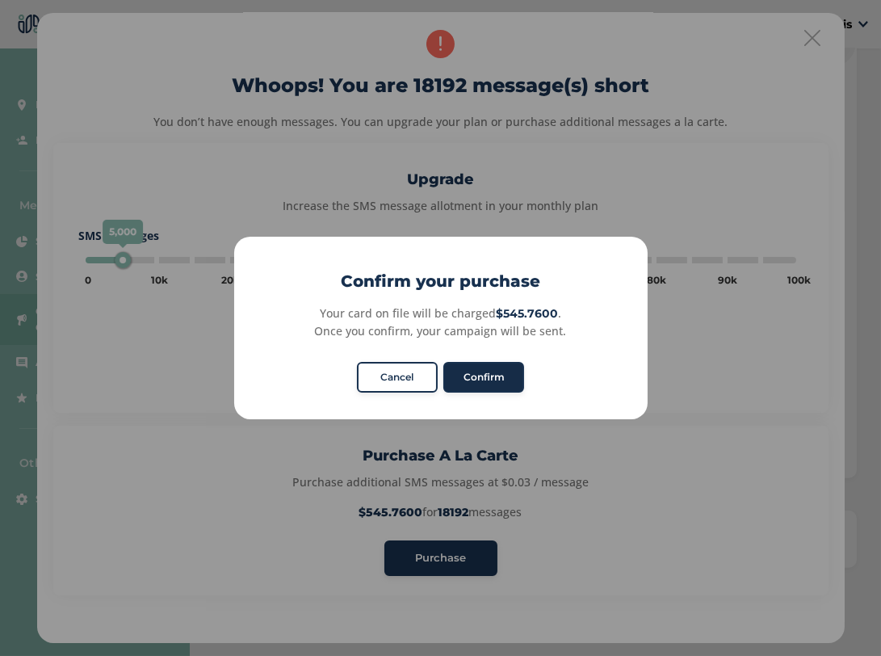
click at [495, 382] on button "Confirm" at bounding box center [483, 377] width 81 height 31
